Goal: Information Seeking & Learning: Learn about a topic

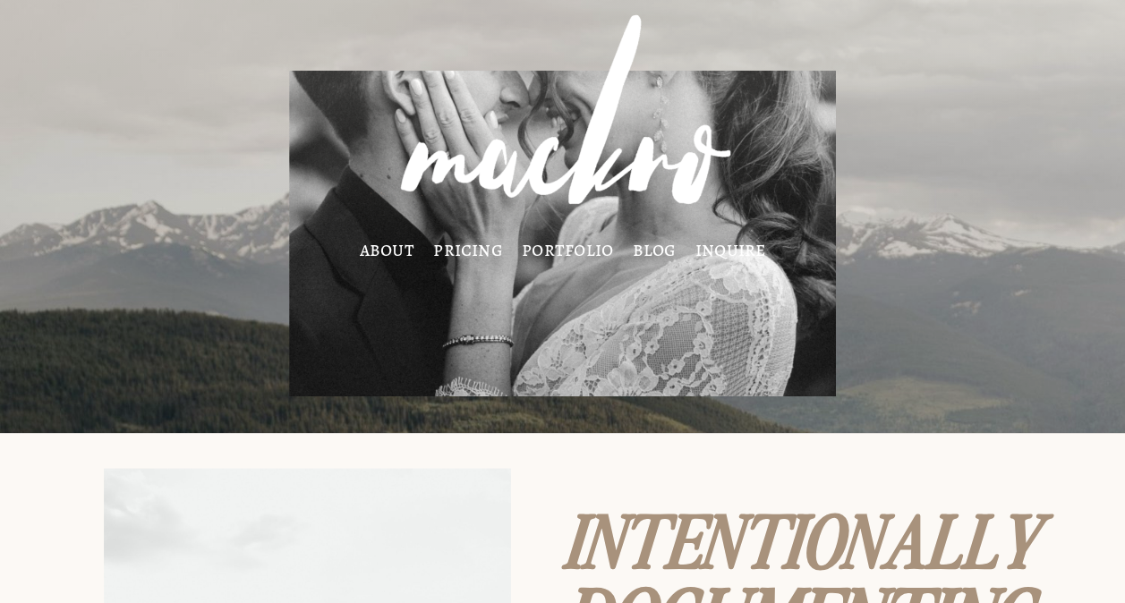
scroll to position [5, 0]
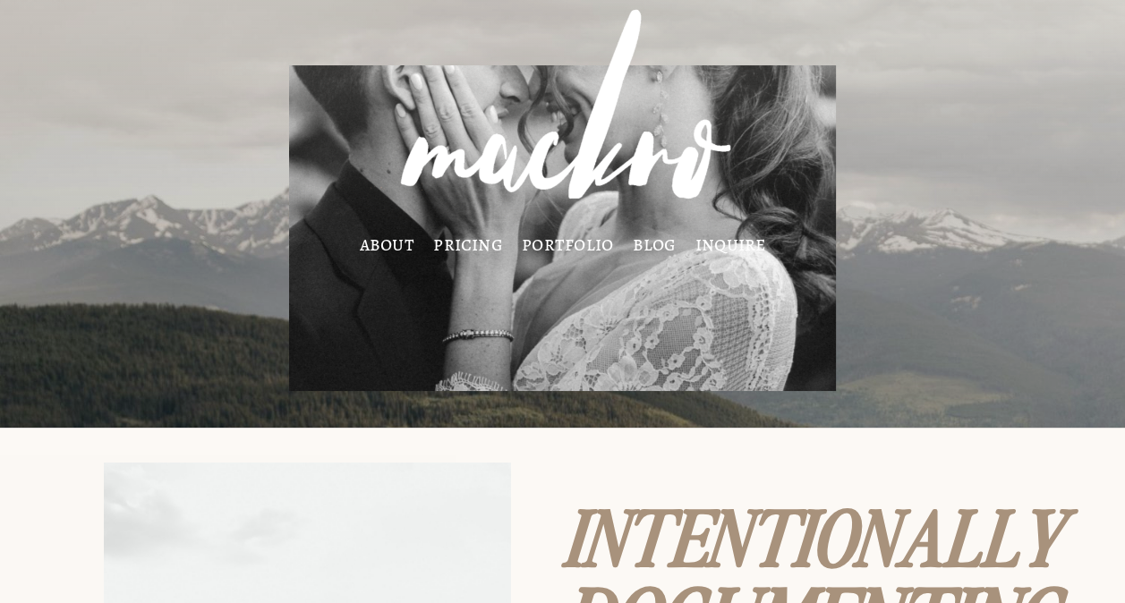
click at [387, 247] on link "about" at bounding box center [387, 244] width 55 height 14
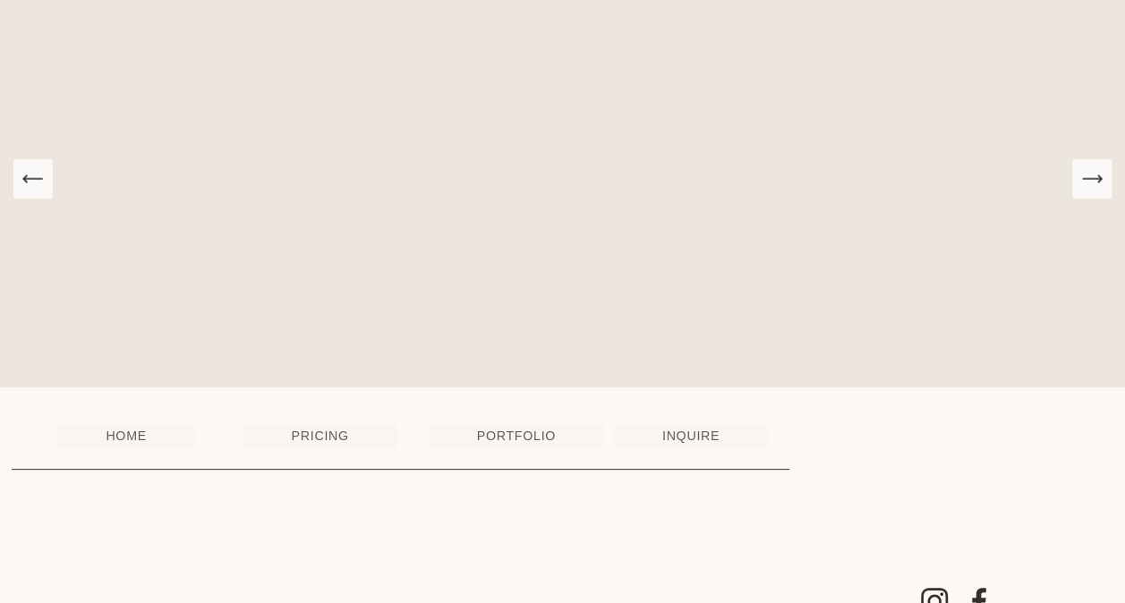
scroll to position [2730, 0]
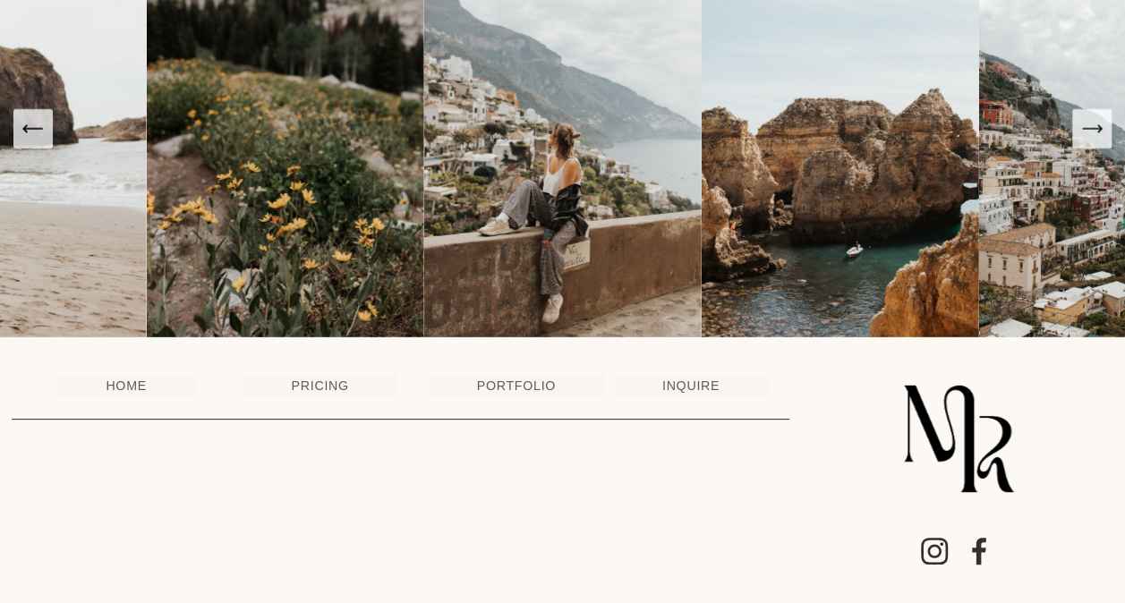
click at [480, 380] on link "PORTFOLIO" at bounding box center [516, 385] width 175 height 23
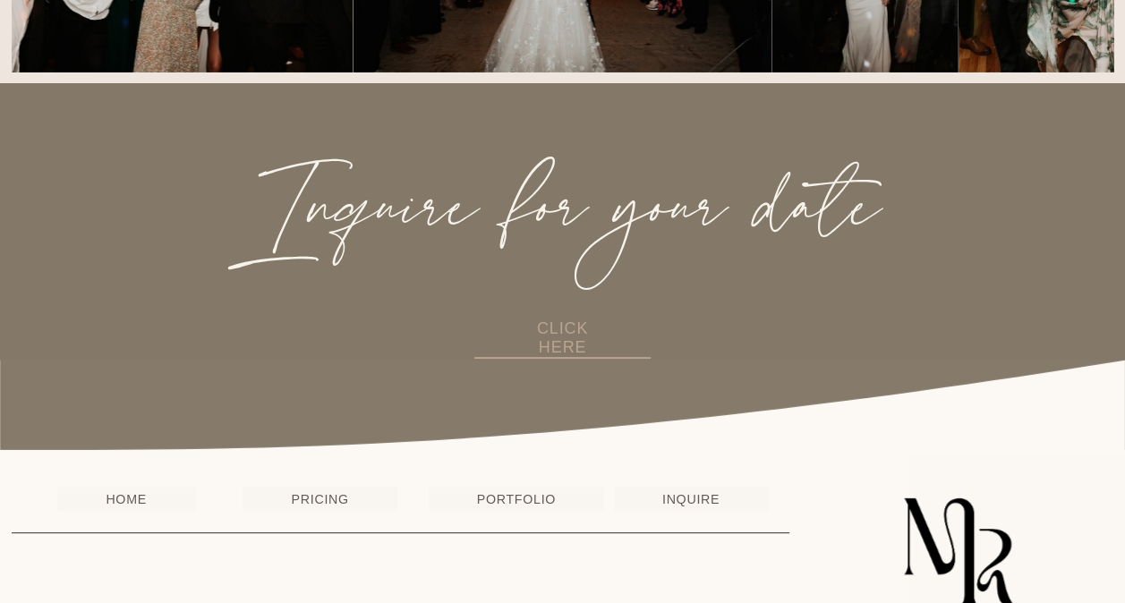
scroll to position [3271, 0]
click at [539, 344] on link "CLICK HERE" at bounding box center [561, 338] width 175 height 39
click at [324, 509] on link "PRICING" at bounding box center [320, 497] width 154 height 23
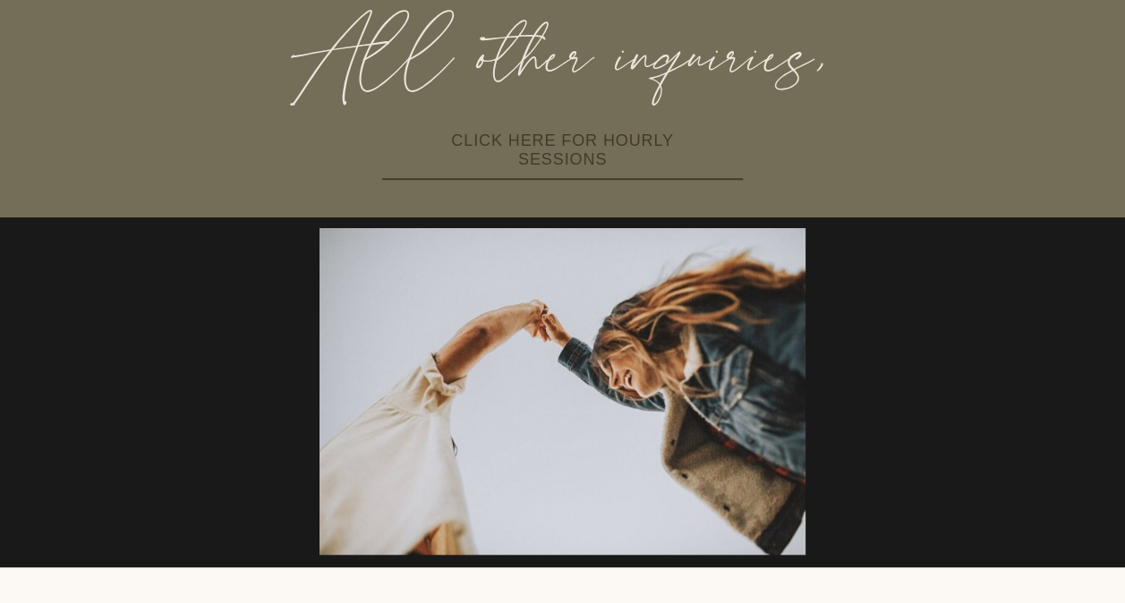
scroll to position [802, 0]
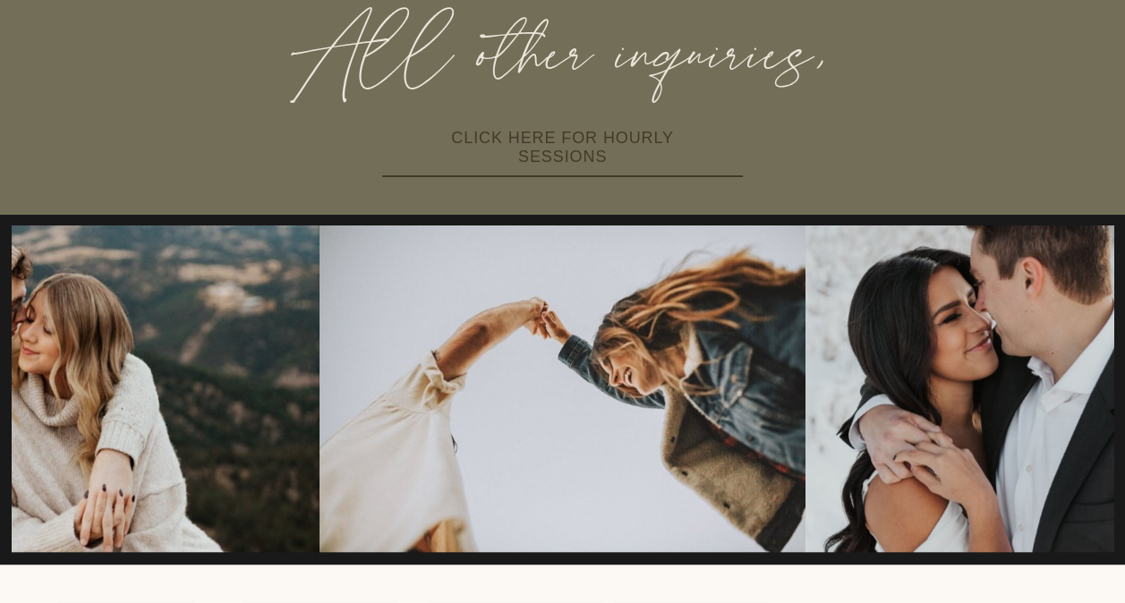
click at [559, 150] on link "CLICK HERE FOR HOURLY SESSIONS" at bounding box center [562, 148] width 361 height 57
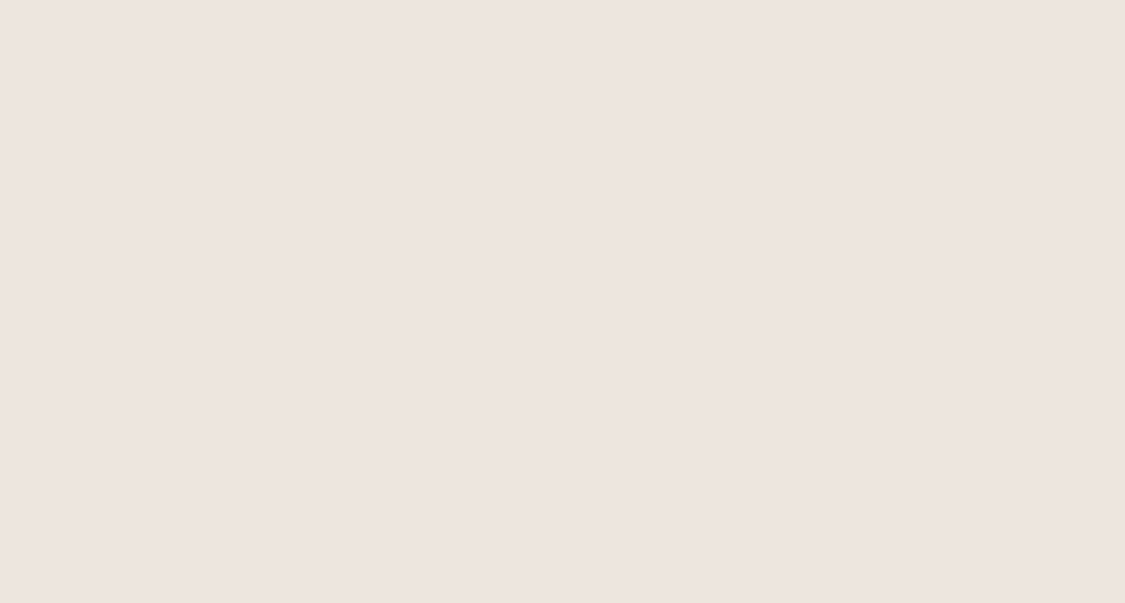
scroll to position [1384, 0]
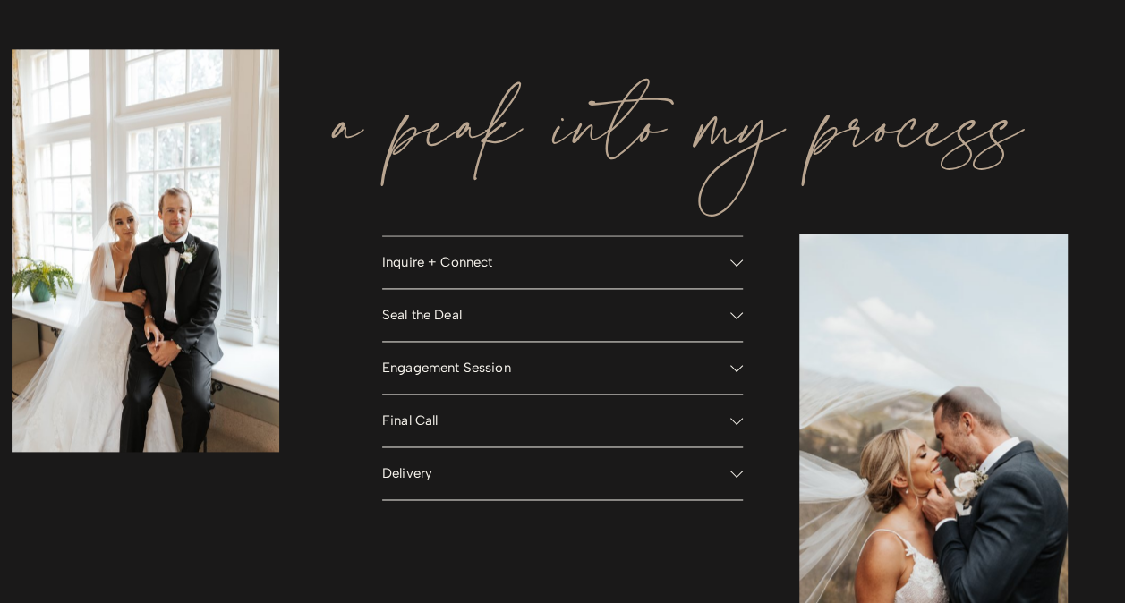
scroll to position [1182, 0]
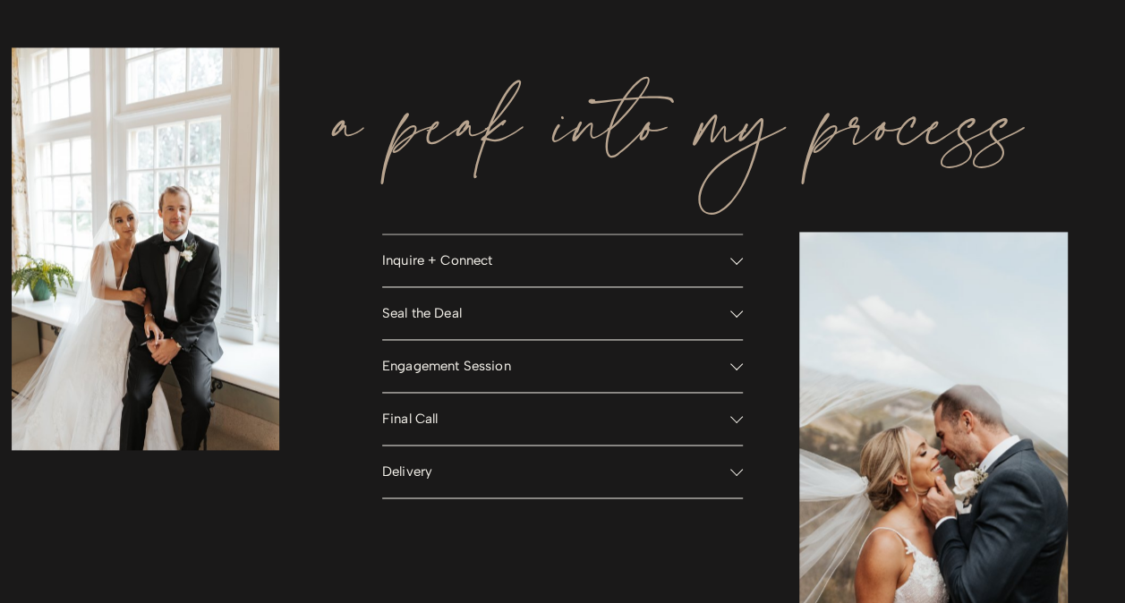
click at [431, 268] on span "Inquire + Connect" at bounding box center [556, 260] width 348 height 16
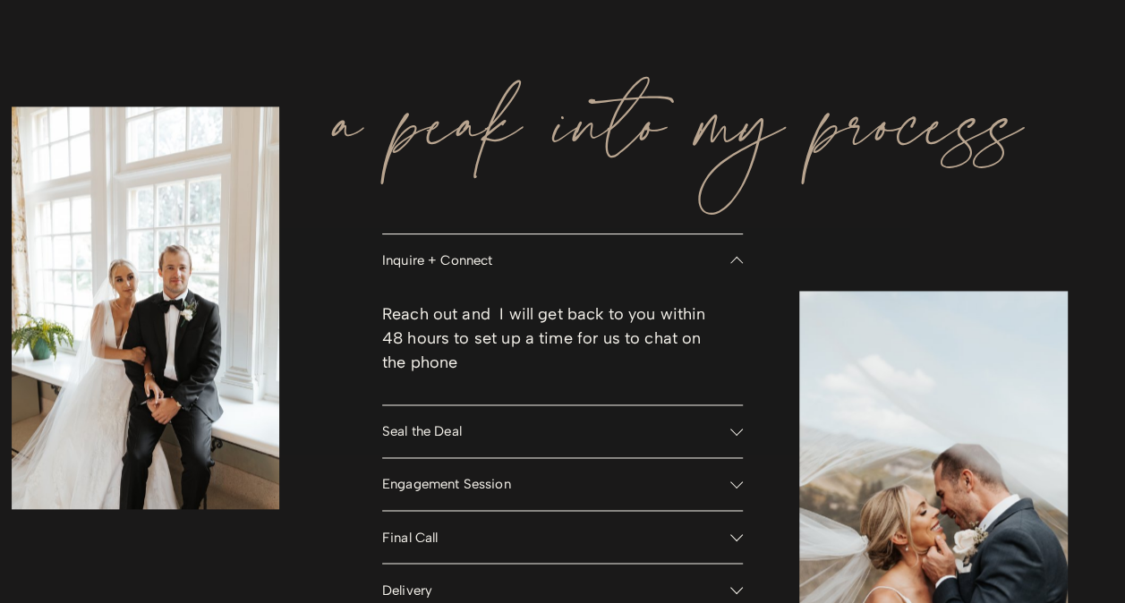
click at [431, 267] on span "Inquire + Connect" at bounding box center [556, 260] width 348 height 16
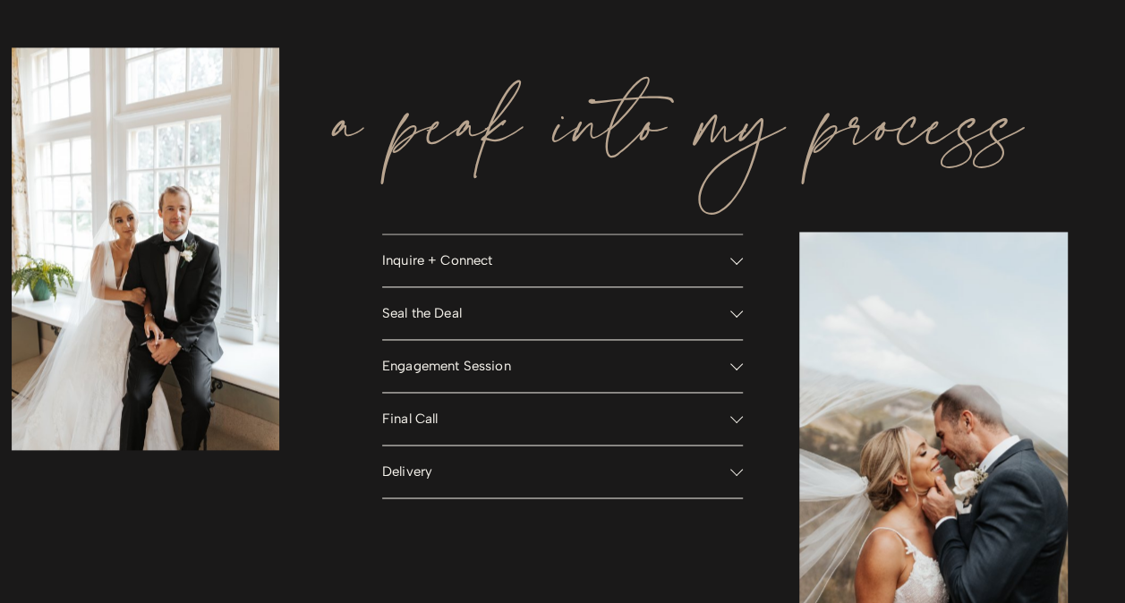
click at [418, 339] on button "Seal the Deal" at bounding box center [562, 313] width 361 height 52
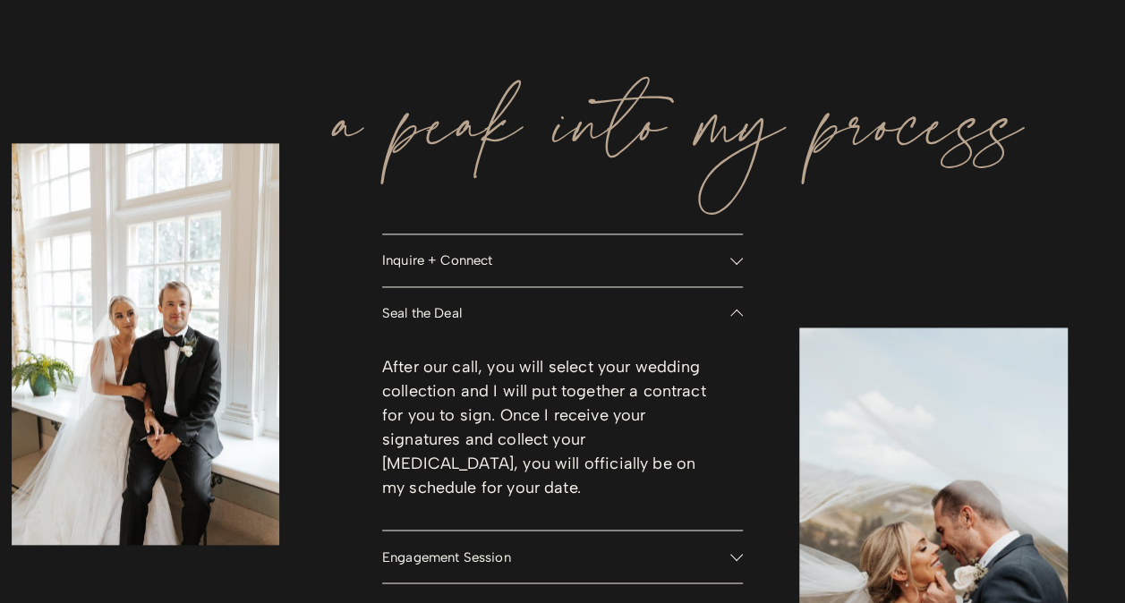
click at [426, 316] on span "Seal the Deal" at bounding box center [556, 313] width 348 height 16
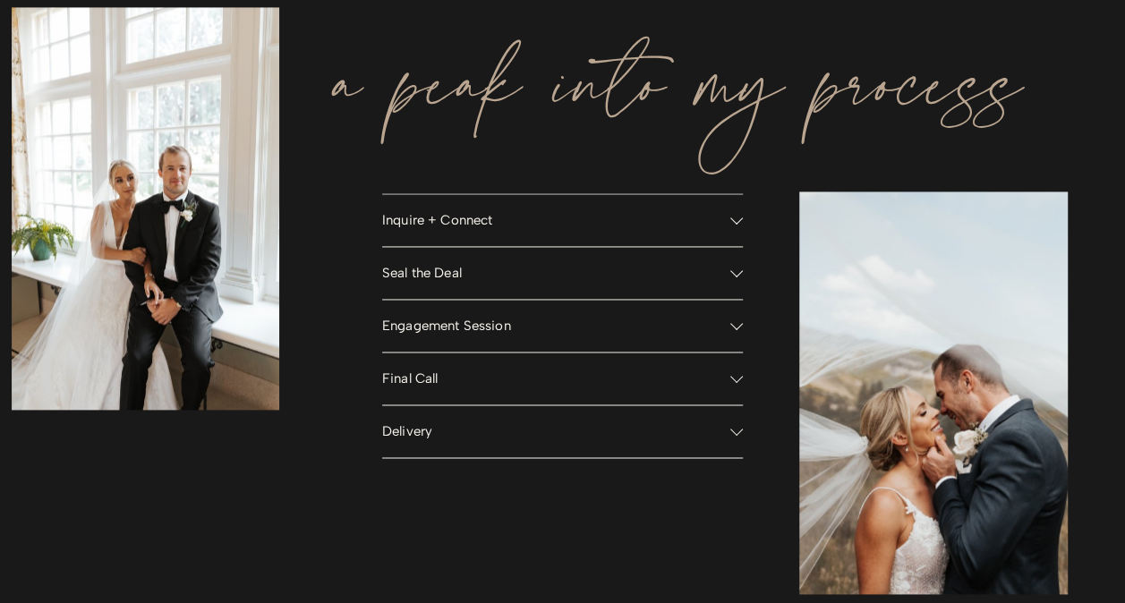
scroll to position [1224, 0]
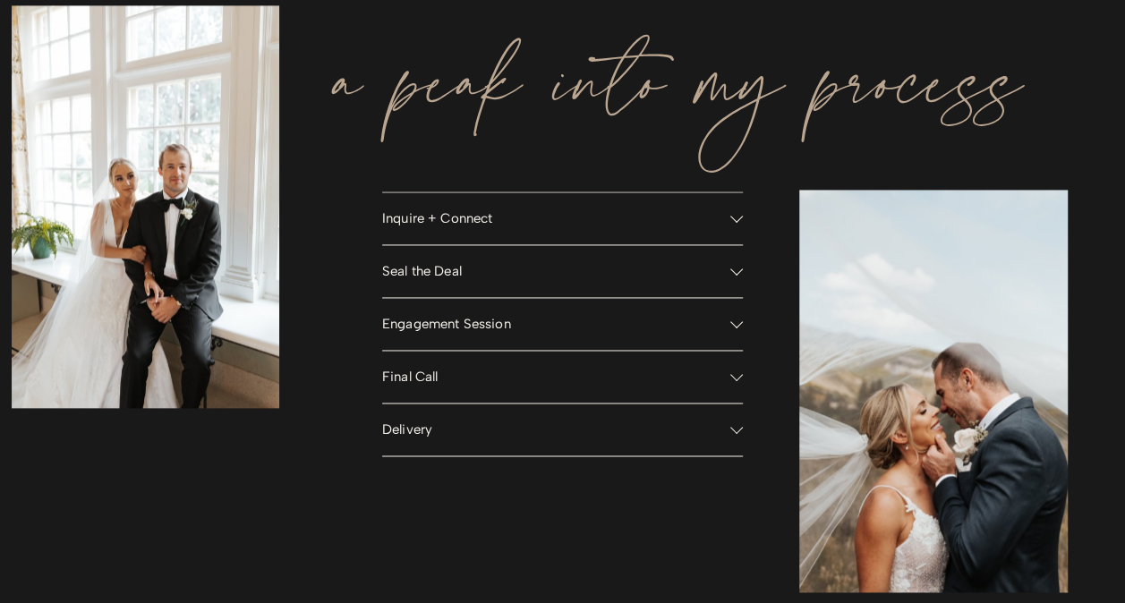
click at [423, 326] on span "Engagement Session" at bounding box center [556, 324] width 348 height 16
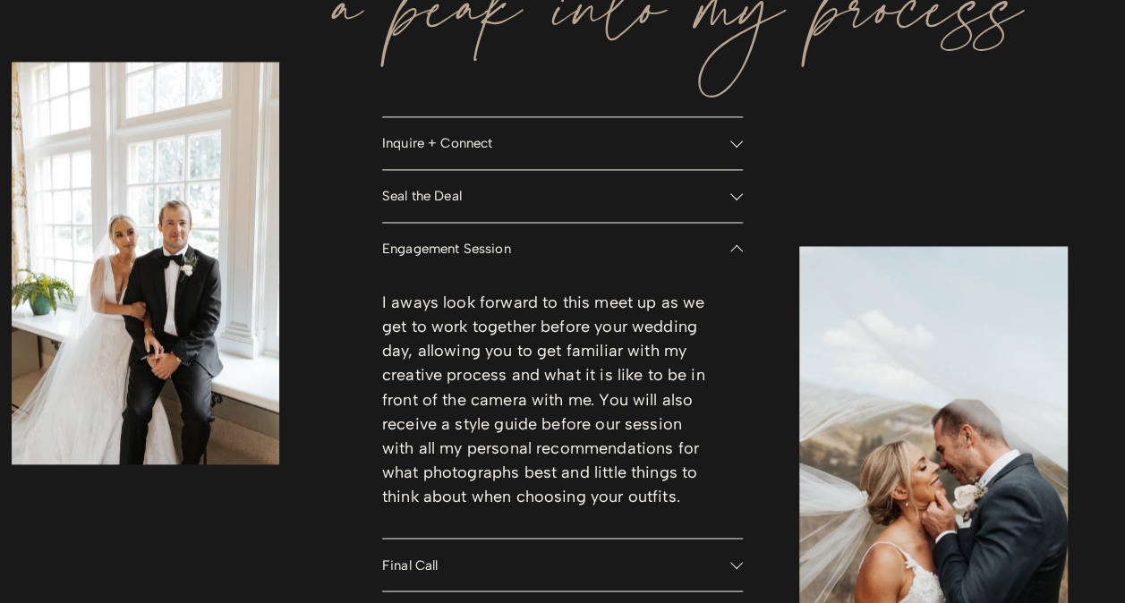
scroll to position [1300, 0]
click at [430, 252] on span "Engagement Session" at bounding box center [556, 248] width 348 height 16
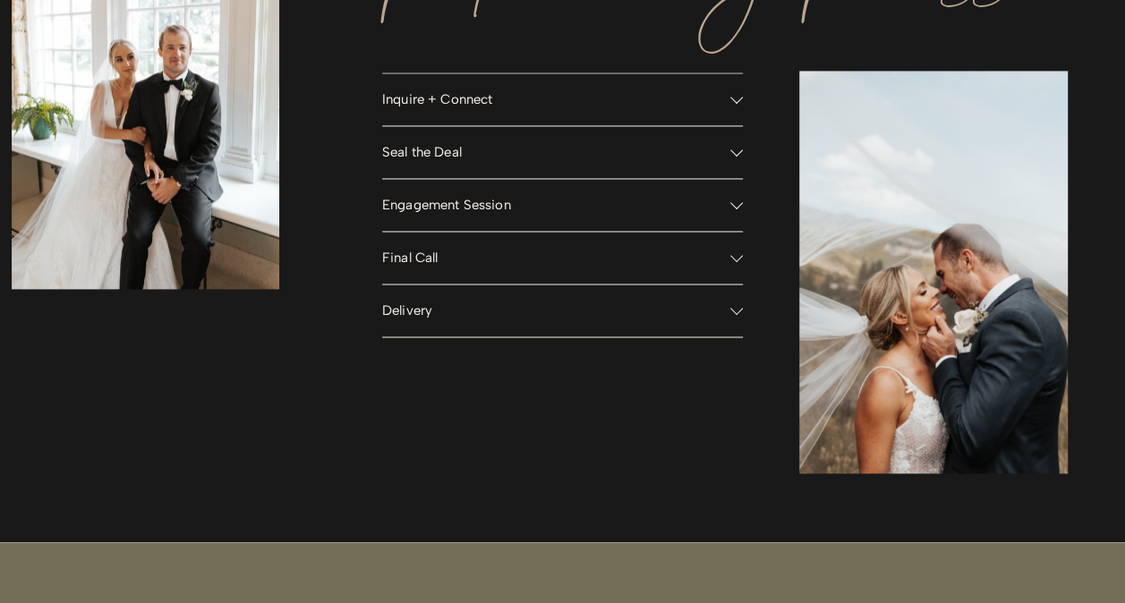
scroll to position [1344, 0]
click at [430, 252] on span "Final Call" at bounding box center [556, 257] width 348 height 16
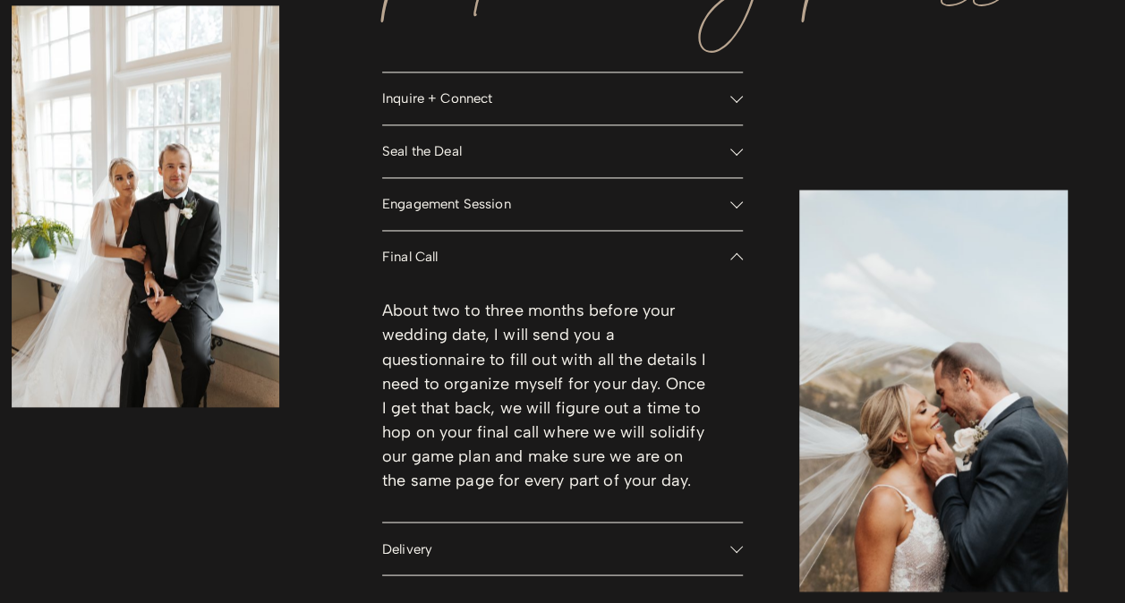
click at [430, 252] on span "Final Call" at bounding box center [556, 257] width 348 height 16
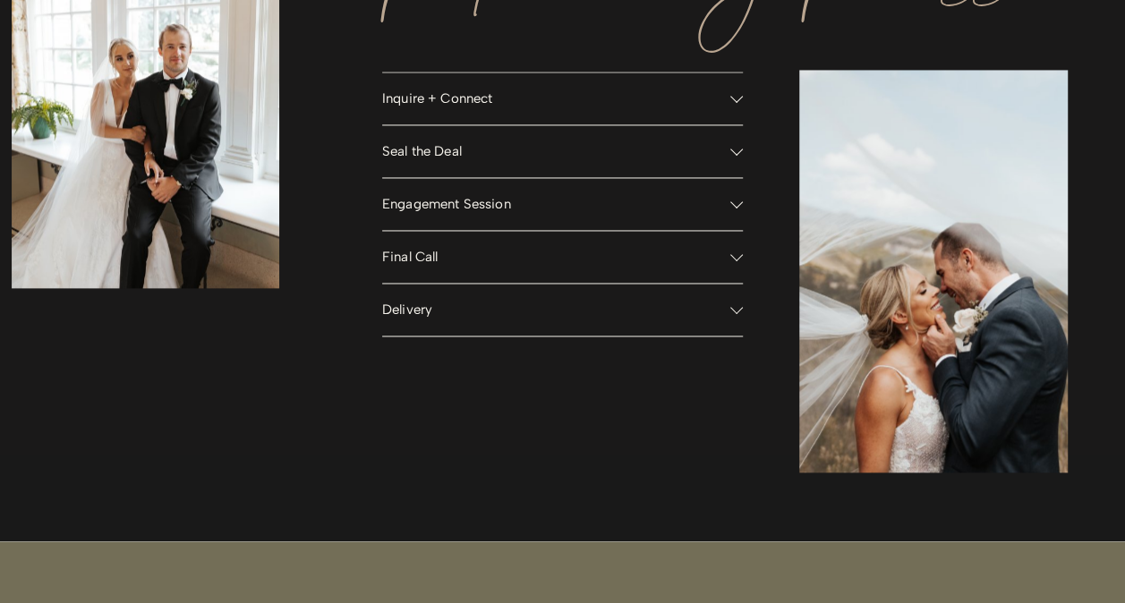
click at [420, 310] on span "Delivery" at bounding box center [556, 310] width 348 height 16
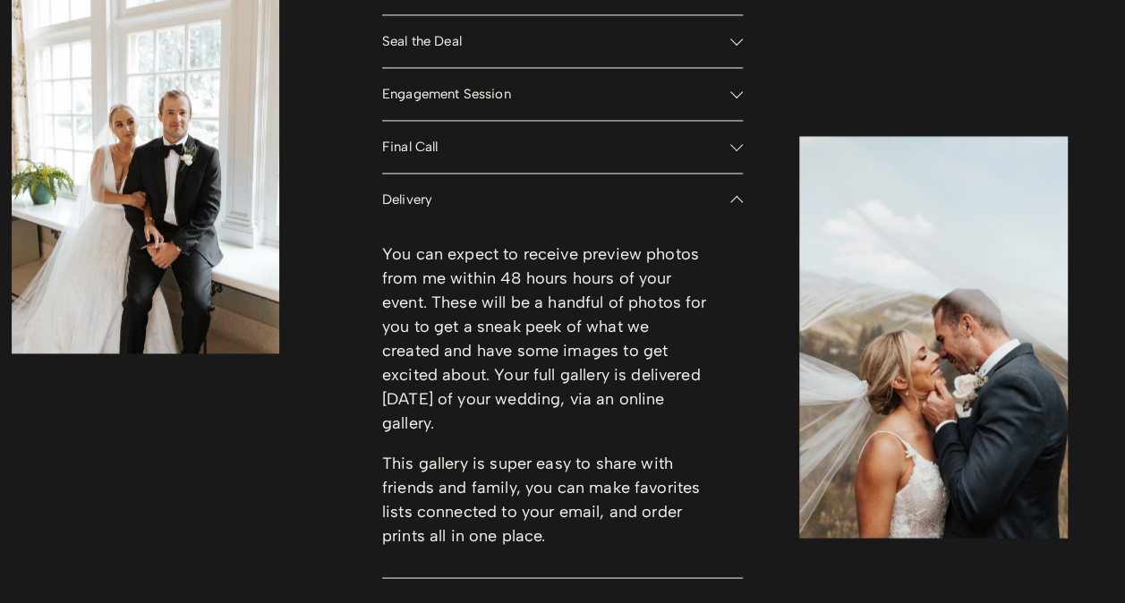
scroll to position [1455, 0]
click at [406, 201] on span "Delivery" at bounding box center [556, 199] width 348 height 16
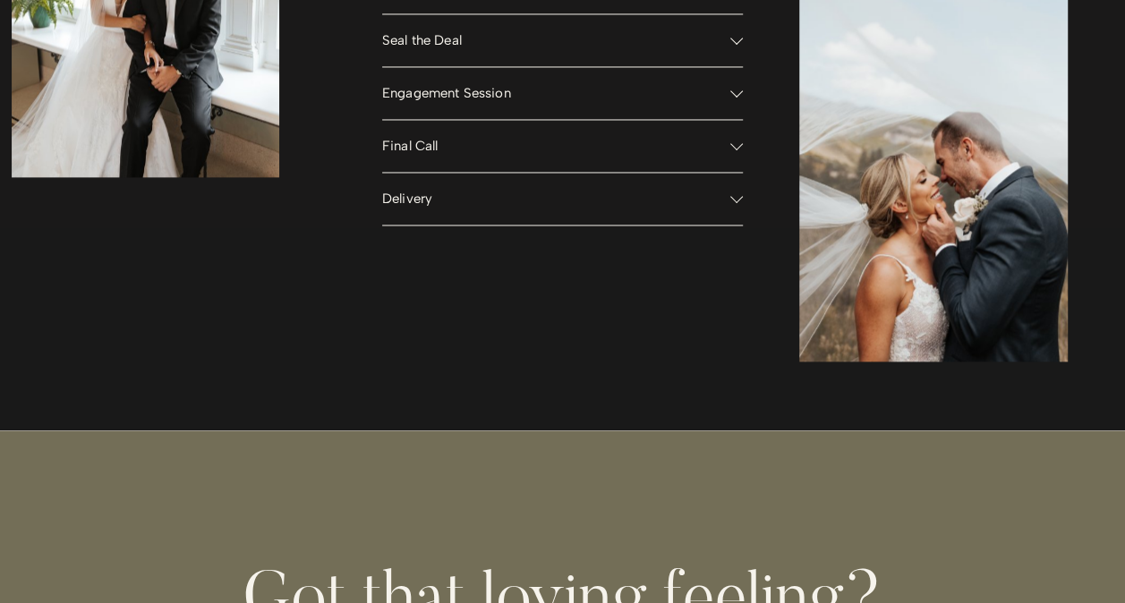
click at [424, 141] on span "Final Call" at bounding box center [556, 146] width 348 height 16
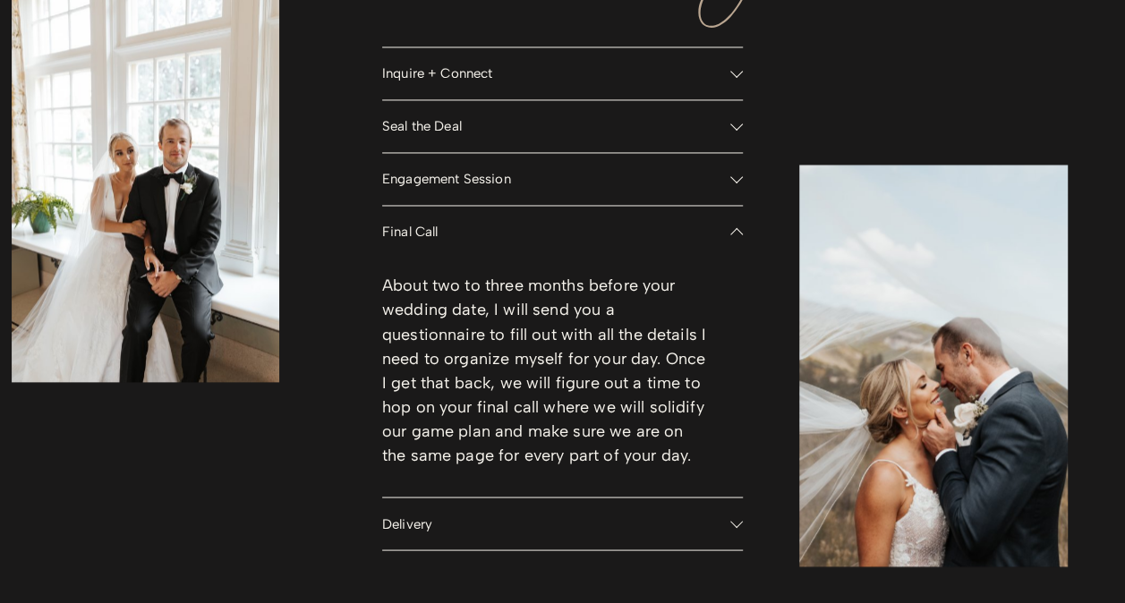
scroll to position [1368, 0]
click at [409, 235] on span "Final Call" at bounding box center [556, 233] width 348 height 16
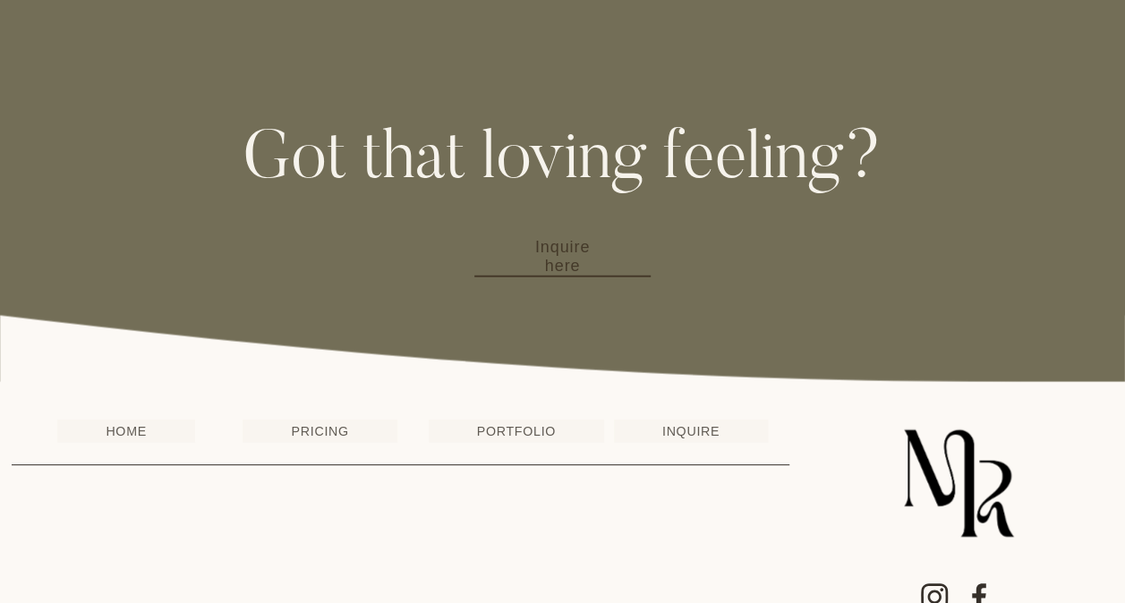
scroll to position [1950, 0]
